Goal: Task Accomplishment & Management: Complete application form

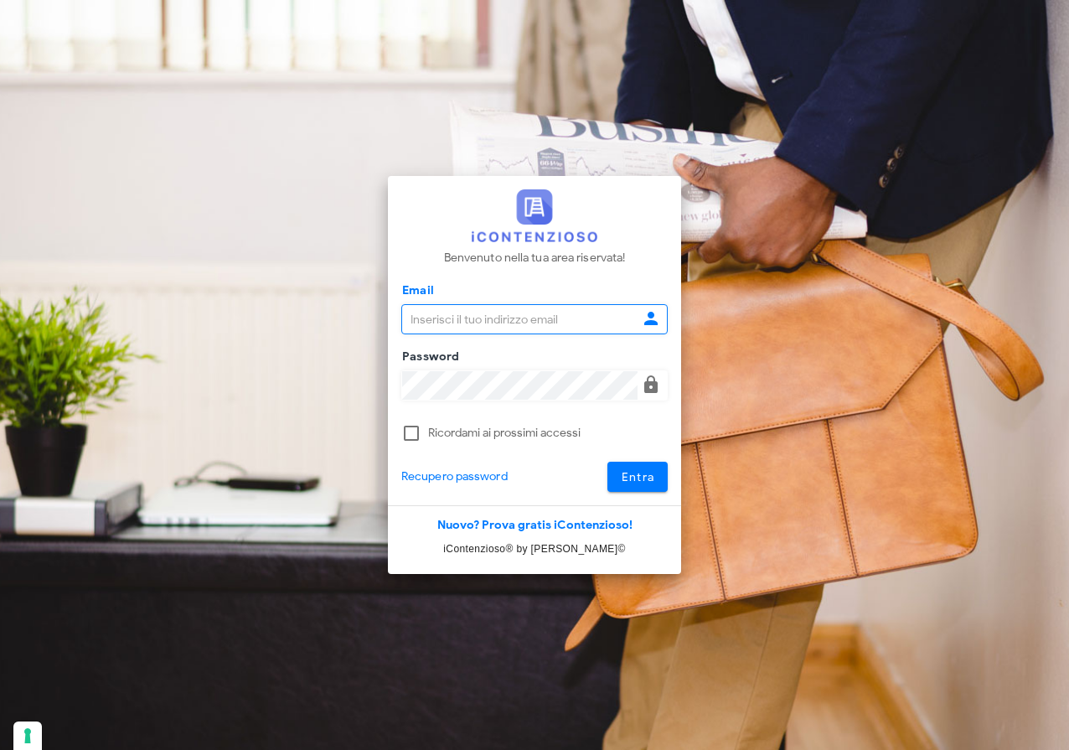
type input "[EMAIL_ADDRESS][DOMAIN_NAME]"
click at [660, 473] on button "Entra" at bounding box center [638, 477] width 61 height 30
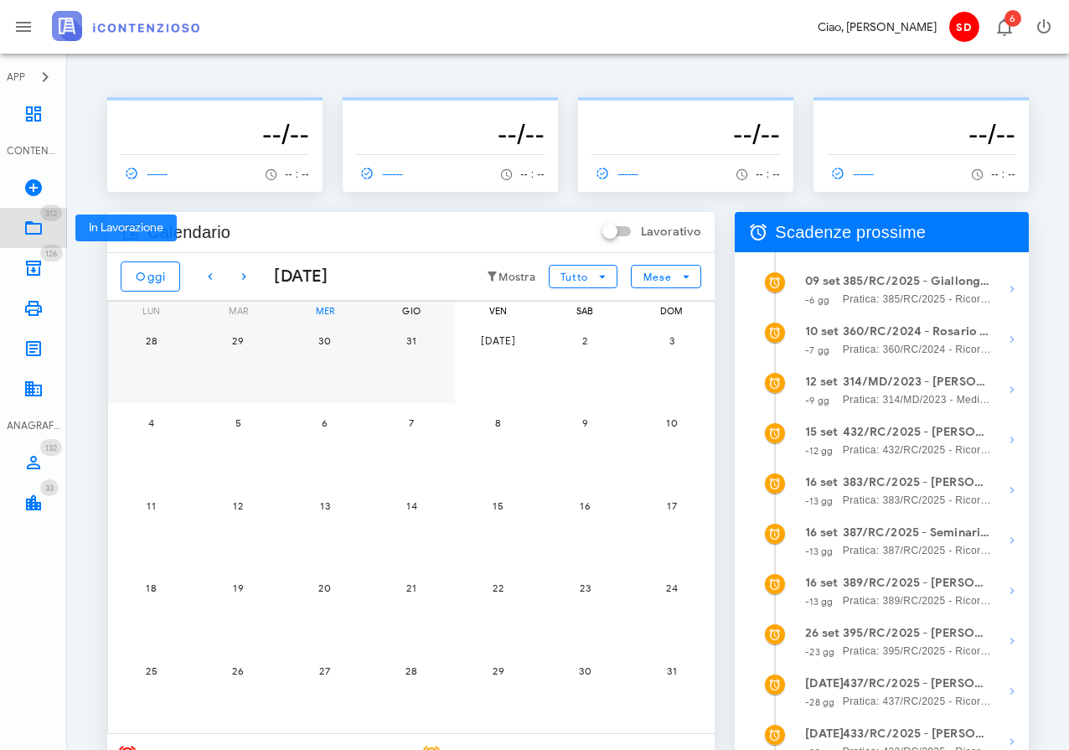
click at [36, 235] on icon at bounding box center [33, 228] width 20 height 20
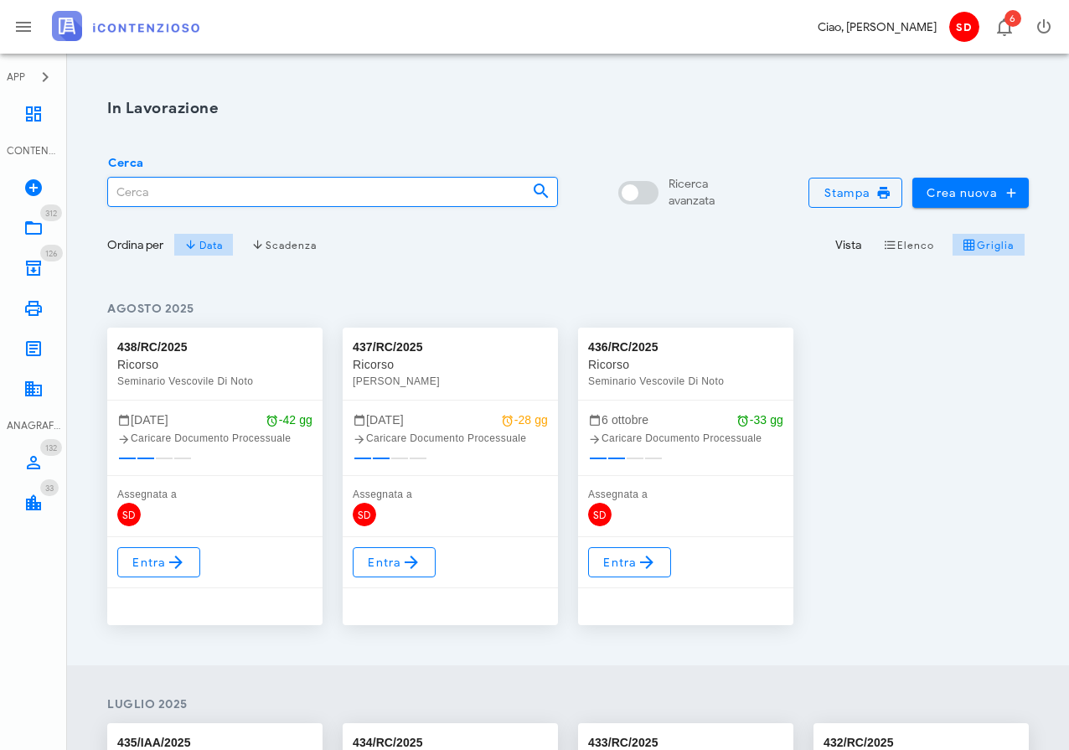
click at [131, 190] on input "Cerca" at bounding box center [313, 192] width 411 height 28
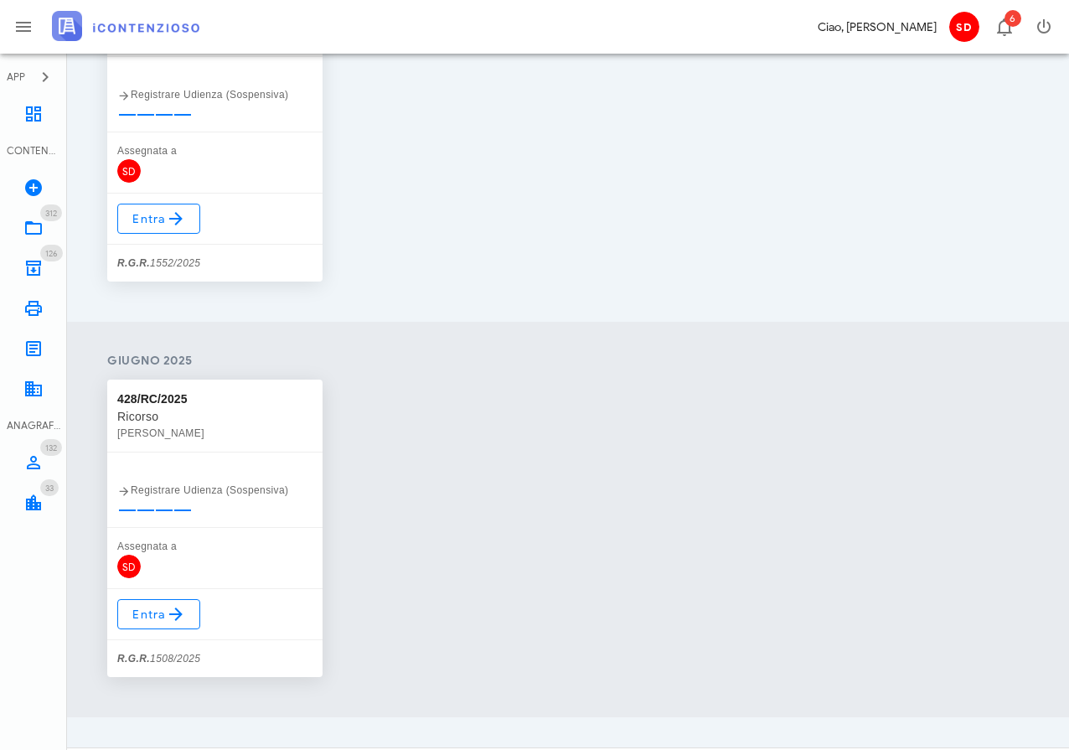
scroll to position [344, 0]
type input "[PERSON_NAME]"
click at [166, 609] on icon at bounding box center [176, 613] width 20 height 20
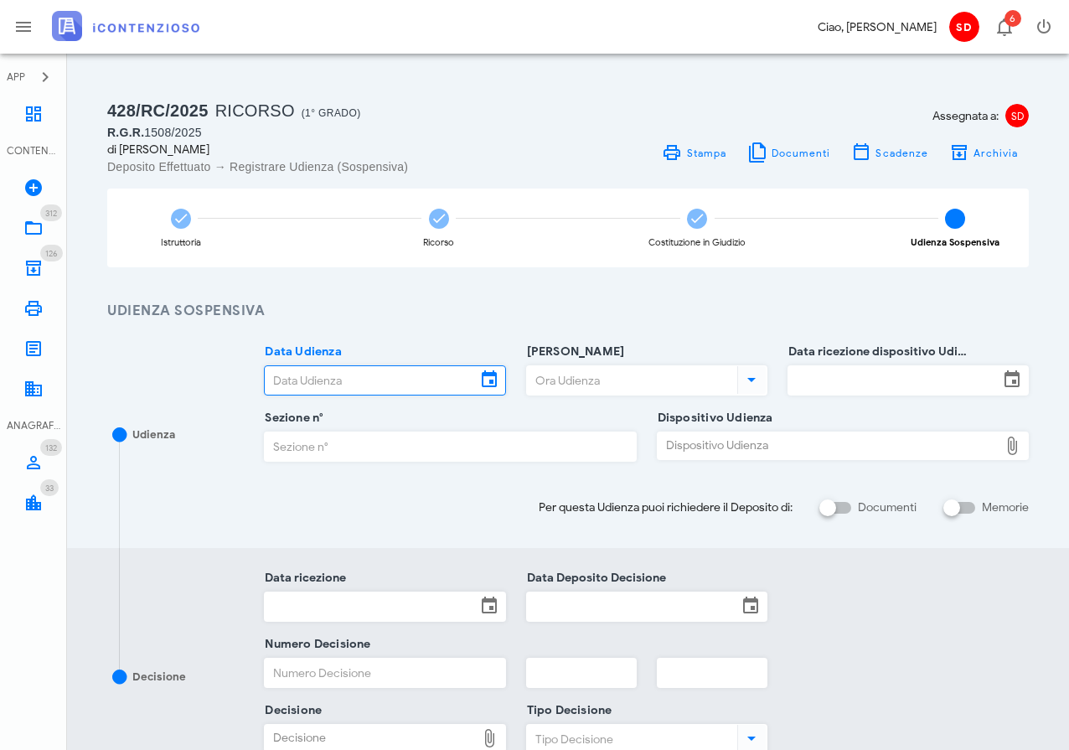
click at [368, 373] on input "Data Udienza" at bounding box center [370, 380] width 210 height 28
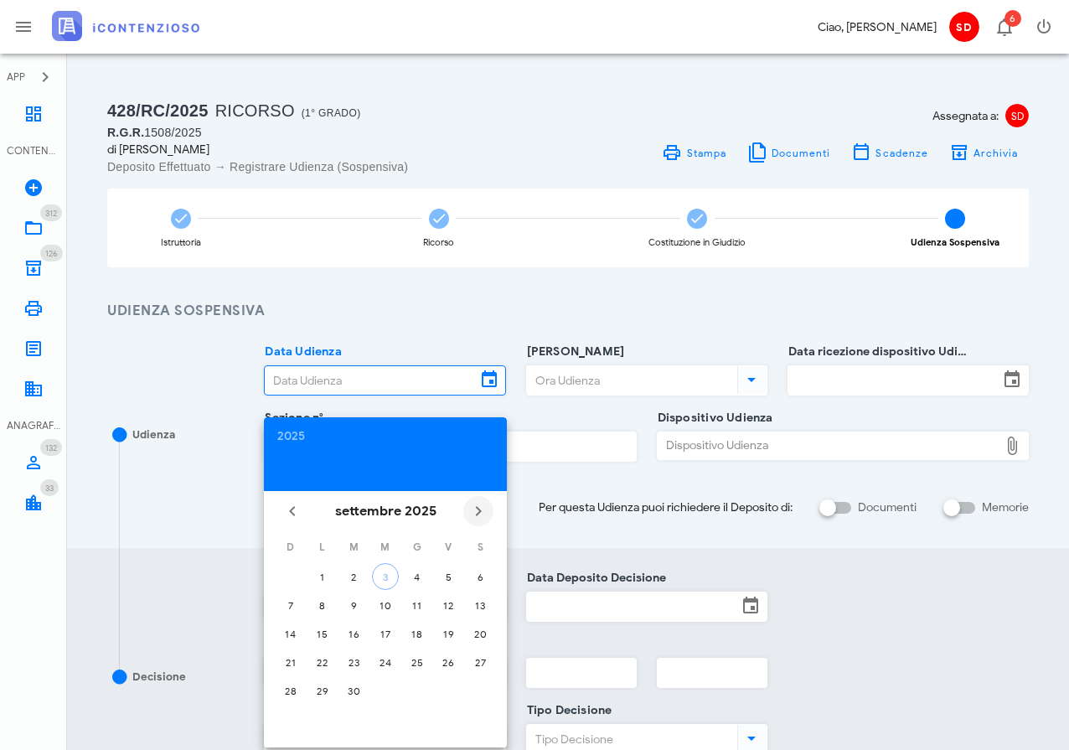
click at [484, 504] on icon "Il prossimo mese" at bounding box center [478, 511] width 20 height 20
click at [386, 601] on div "8" at bounding box center [385, 605] width 27 height 13
type input "08/10/2025"
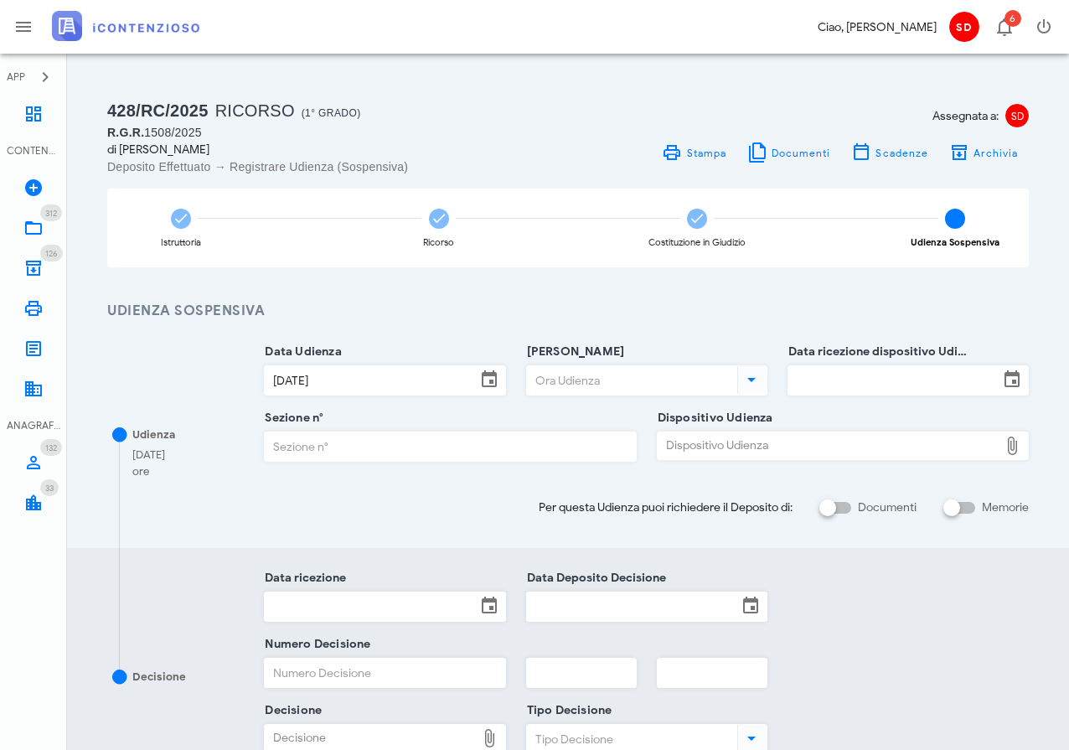
click at [584, 382] on input "Ora Udienza" at bounding box center [630, 380] width 207 height 28
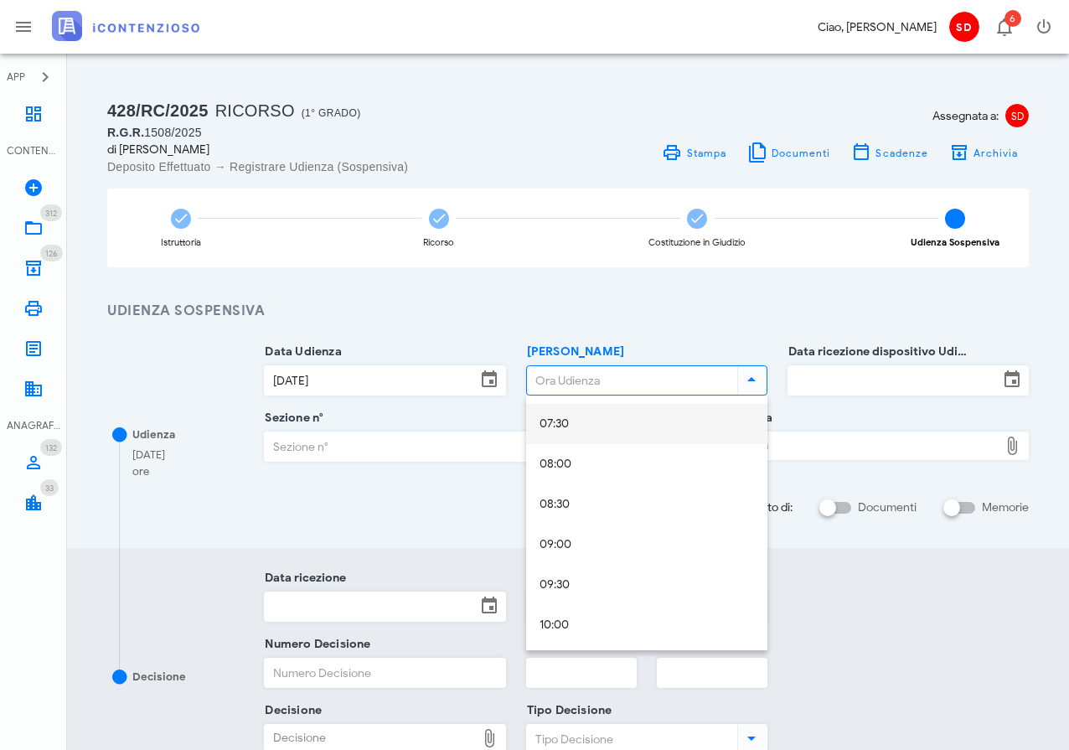
scroll to position [605, 0]
click at [559, 537] on div "09:00" at bounding box center [647, 542] width 215 height 14
type input "09:00"
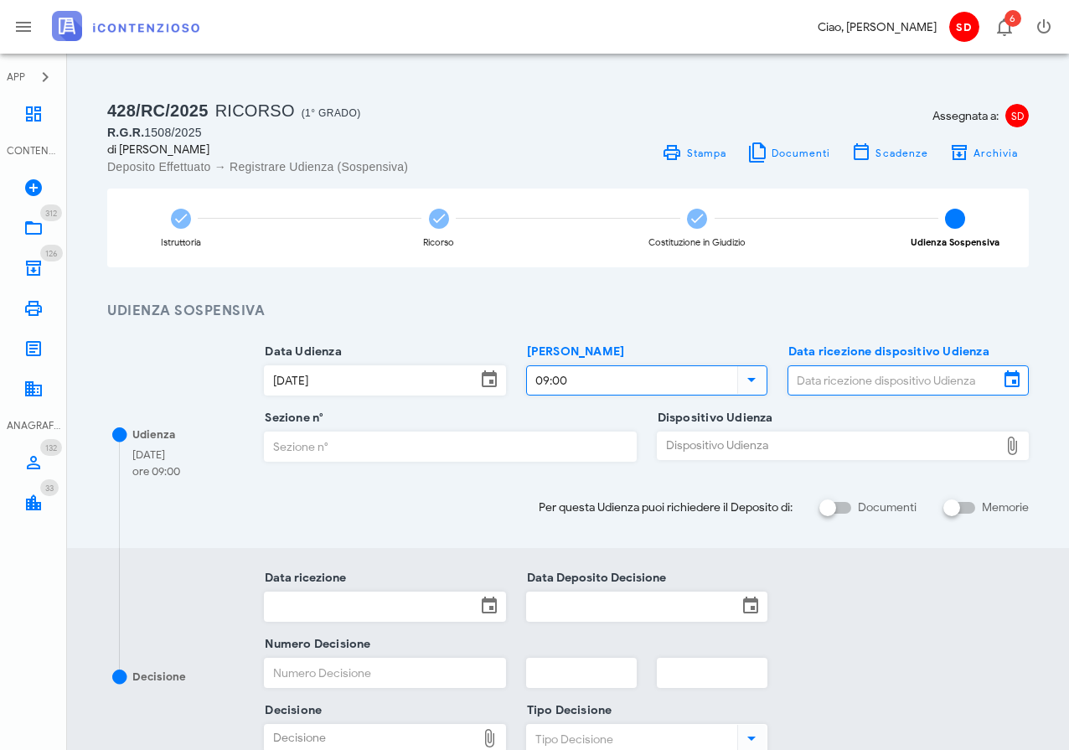
click at [923, 382] on input "Data ricezione dispositivo Udienza" at bounding box center [894, 380] width 210 height 28
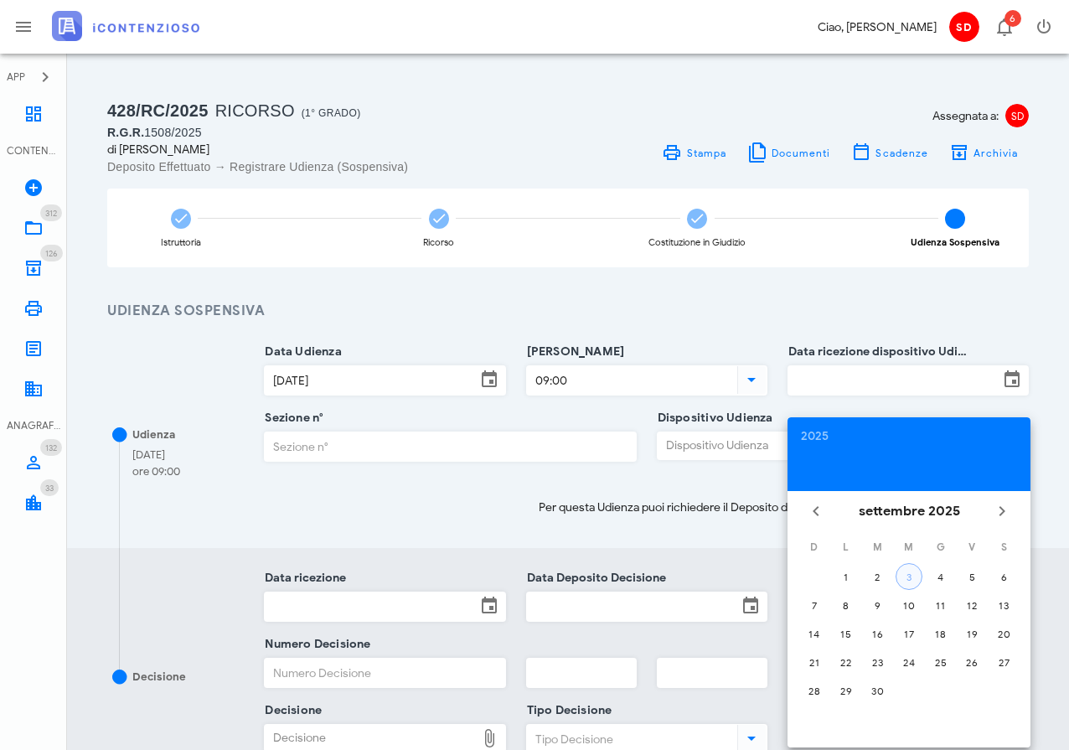
click at [911, 572] on div "3" at bounding box center [909, 577] width 25 height 13
type input "03/09/2025"
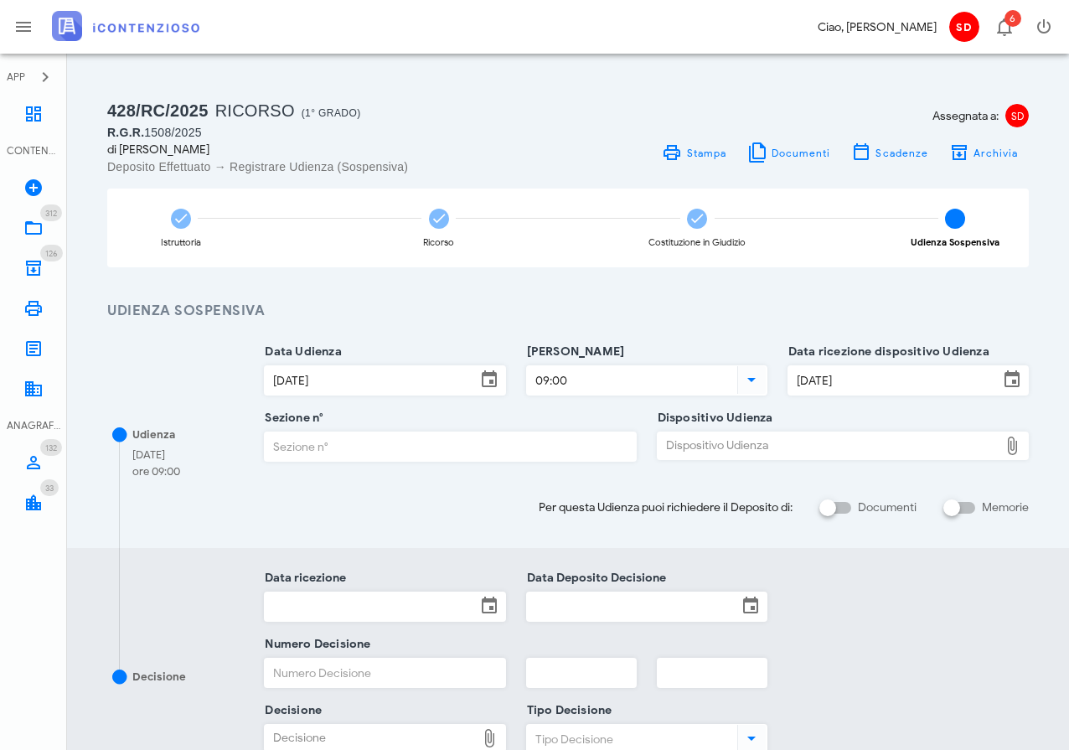
click at [345, 447] on input "Sezione n°" at bounding box center [450, 446] width 370 height 28
type input "3"
click at [725, 444] on div "Dispositivo Udienza" at bounding box center [828, 445] width 341 height 27
type input "C:\fakepath\AvvTratt___1508_2025.pdf"
click at [970, 507] on input "Memorie" at bounding box center [960, 508] width 32 height 20
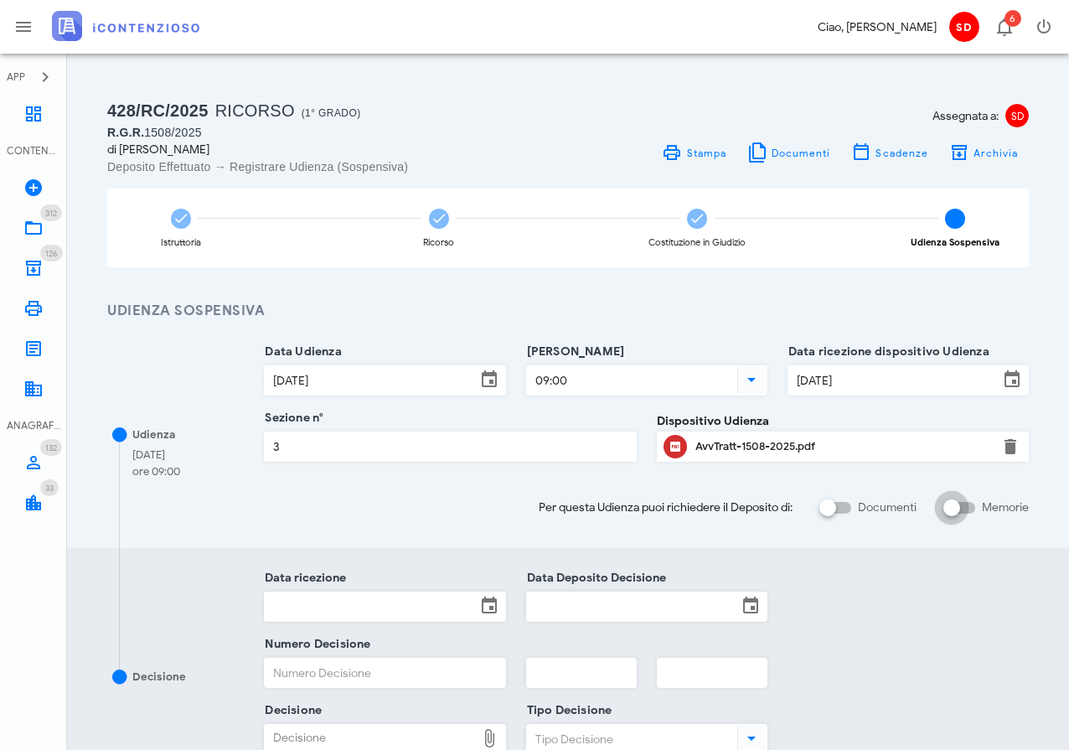
checkbox input "false"
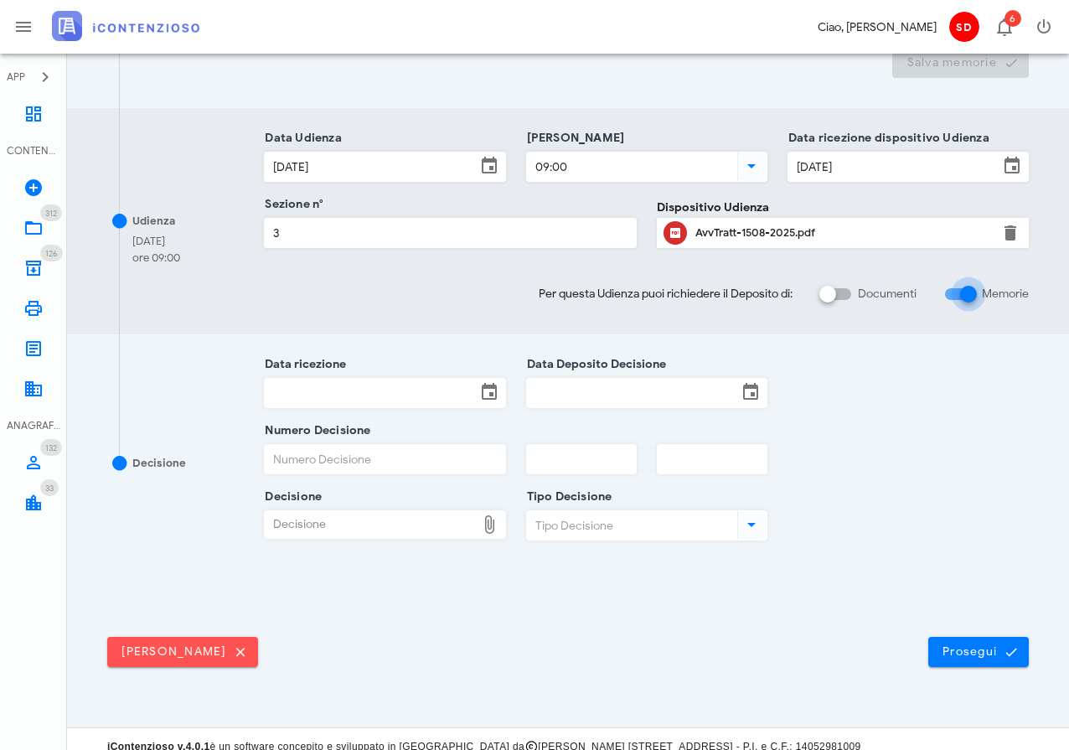
scroll to position [440, 0]
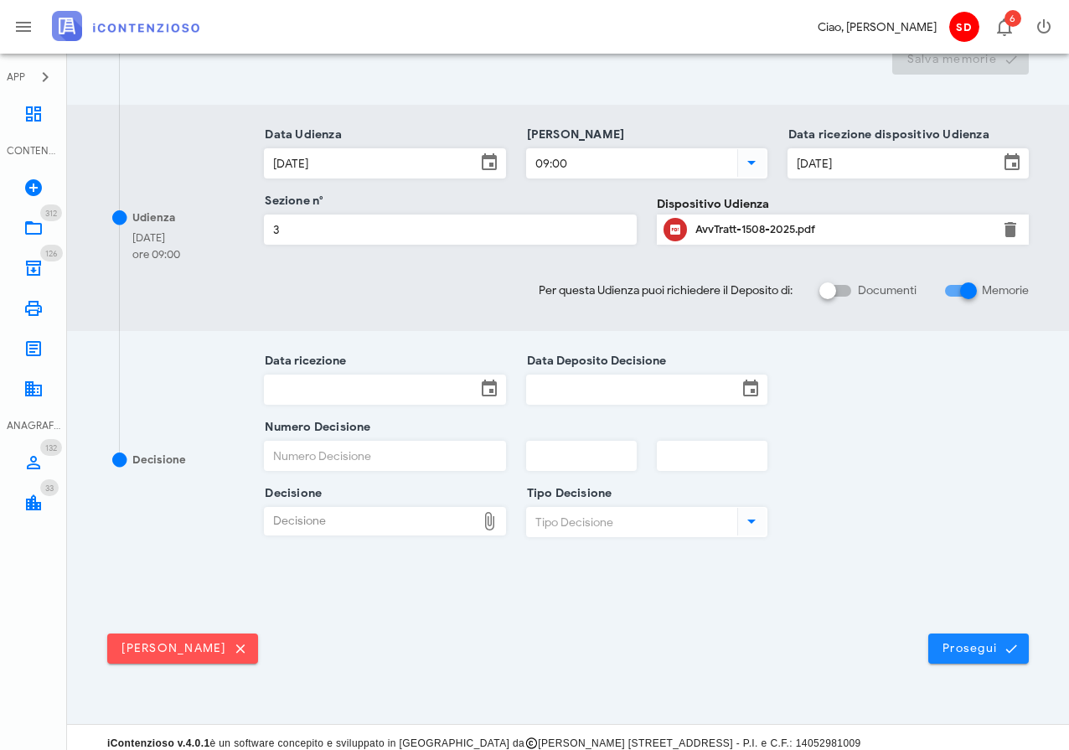
click at [963, 644] on span "Prosegui" at bounding box center [979, 648] width 74 height 15
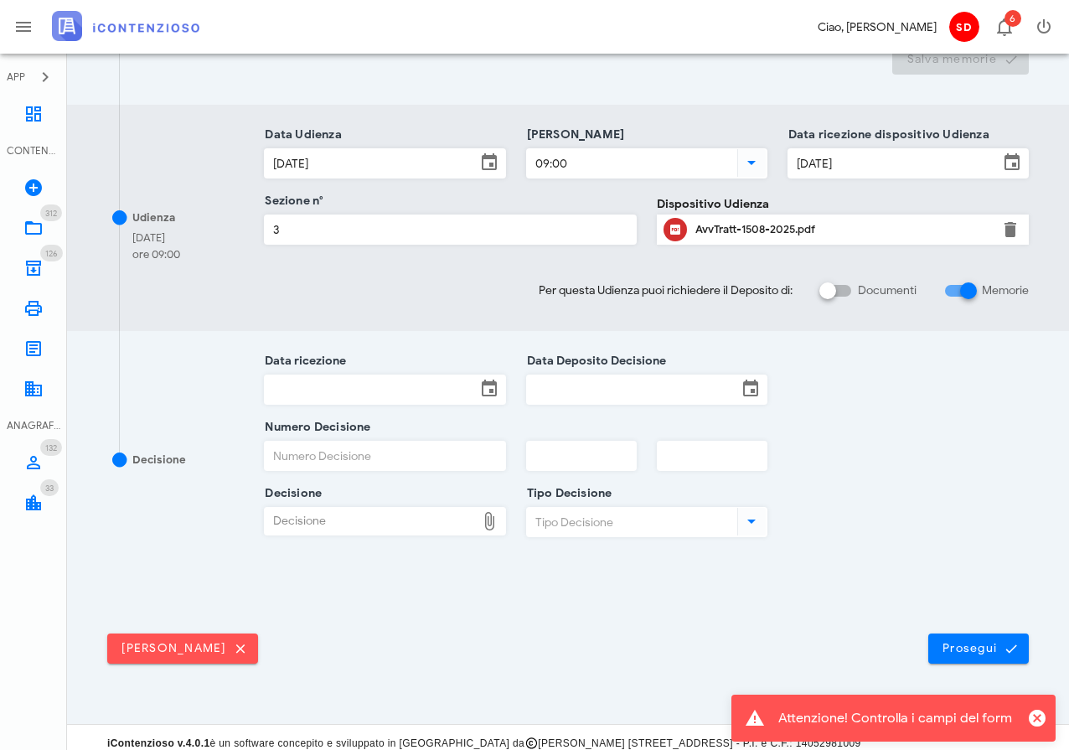
scroll to position [0, 0]
